Goal: Task Accomplishment & Management: Complete application form

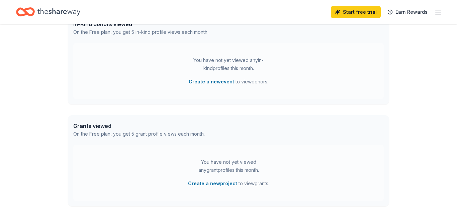
scroll to position [201, 0]
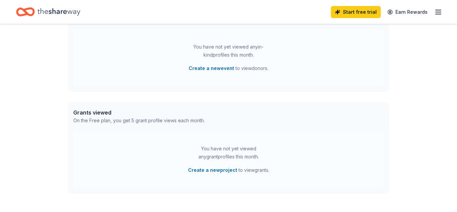
click at [435, 12] on icon "button" at bounding box center [438, 12] width 8 height 8
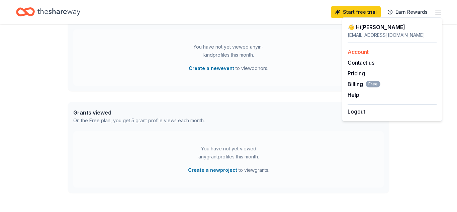
click at [379, 51] on div "Account" at bounding box center [391, 52] width 89 height 8
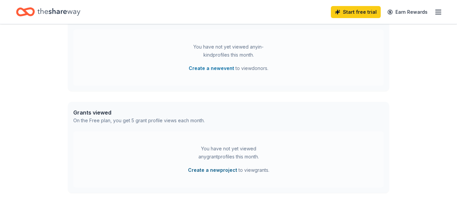
click at [204, 170] on button "Create a new project" at bounding box center [212, 170] width 49 height 8
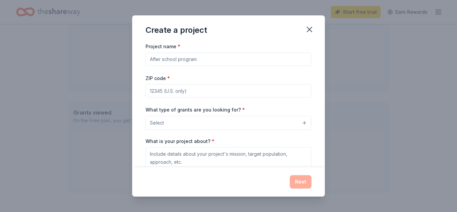
click at [178, 57] on input "Project name *" at bounding box center [228, 58] width 166 height 13
click at [175, 60] on input "Alliance CHristian School" at bounding box center [228, 58] width 166 height 13
type input "Alliance [DEMOGRAPHIC_DATA] School Fine Arts Auction"
click at [157, 90] on input "ZIP code *" at bounding box center [228, 90] width 166 height 13
type input "19611"
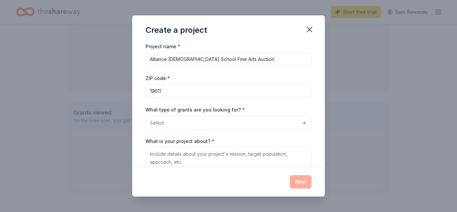
click at [152, 127] on button "Select" at bounding box center [228, 123] width 166 height 14
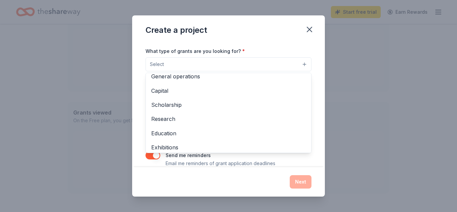
scroll to position [15, 0]
